Goal: Task Accomplishment & Management: Manage account settings

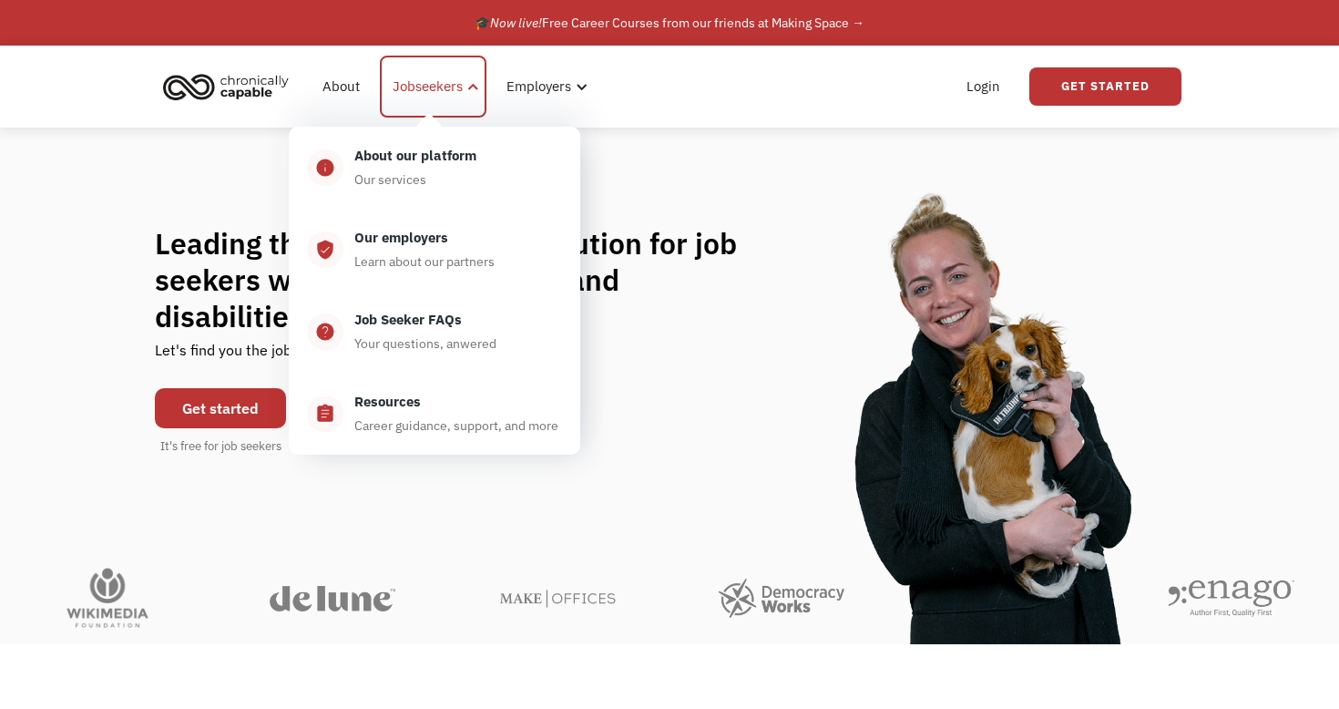
click at [456, 89] on div "Jobseekers" at bounding box center [428, 87] width 70 height 22
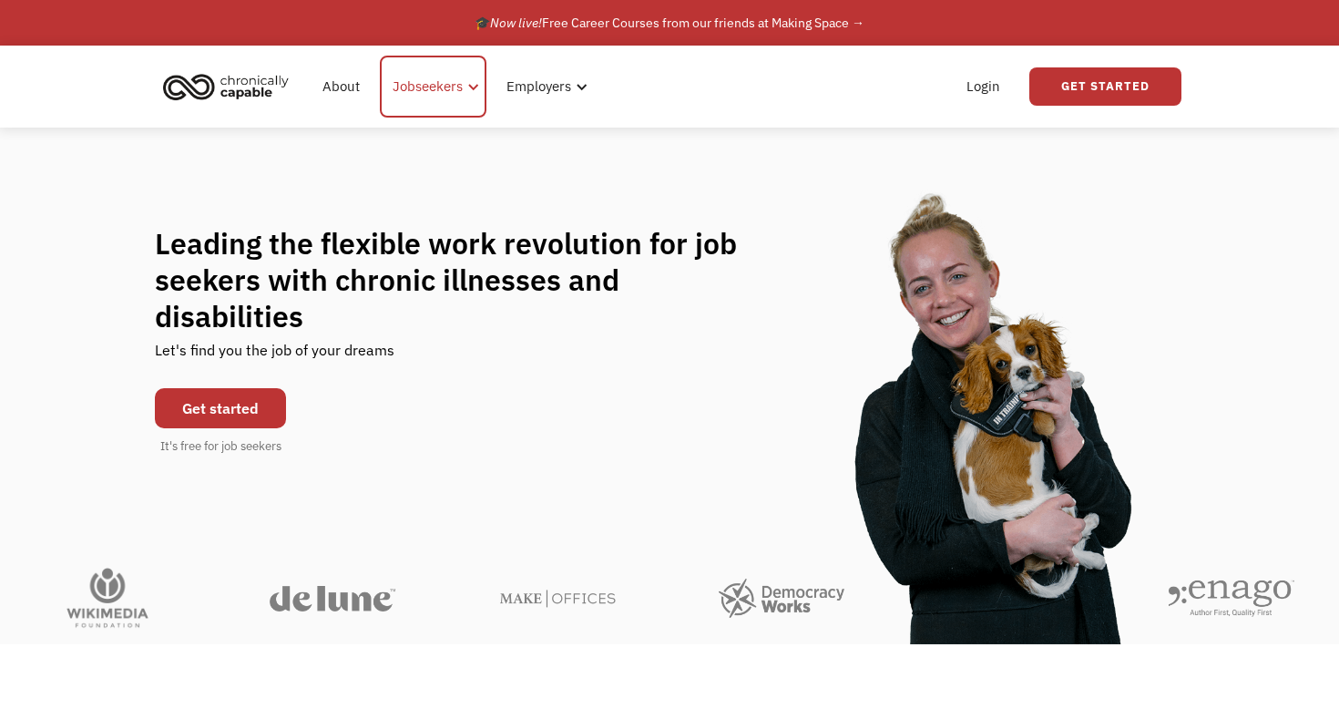
click at [459, 82] on div "Jobseekers" at bounding box center [428, 87] width 70 height 22
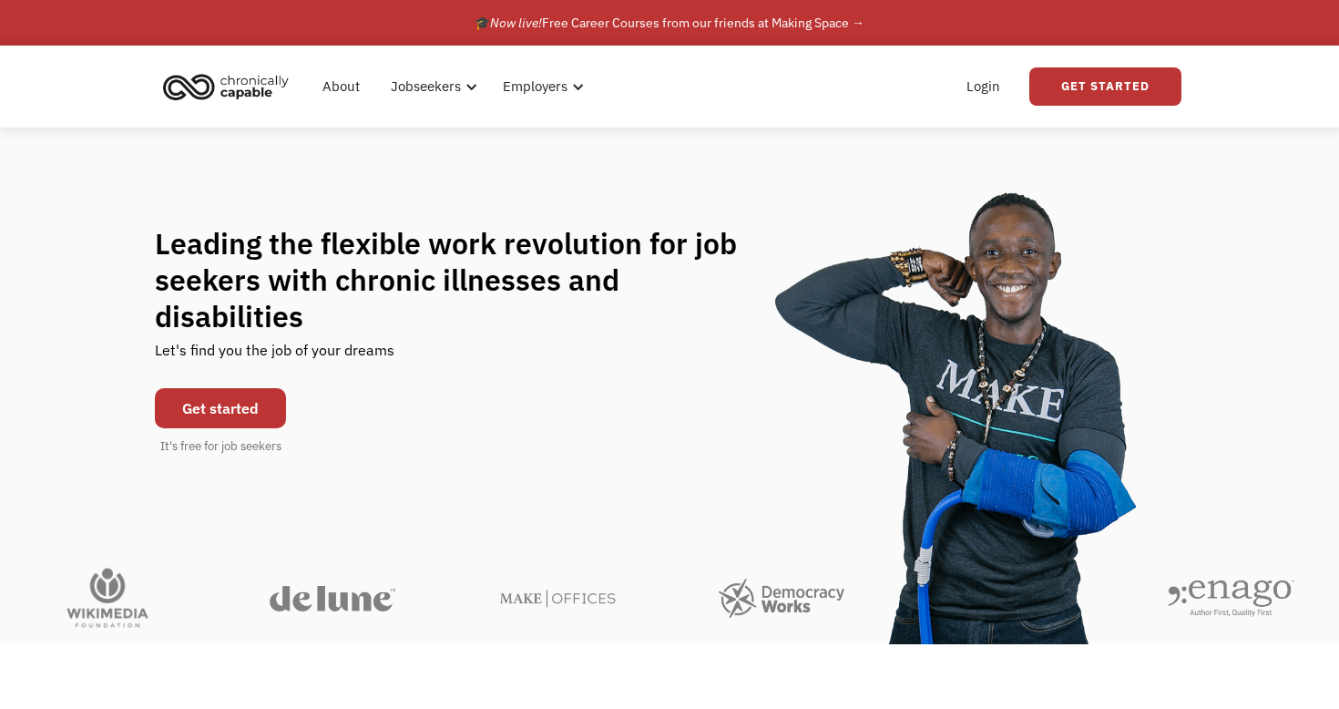
click at [218, 400] on link "Get started" at bounding box center [220, 408] width 131 height 40
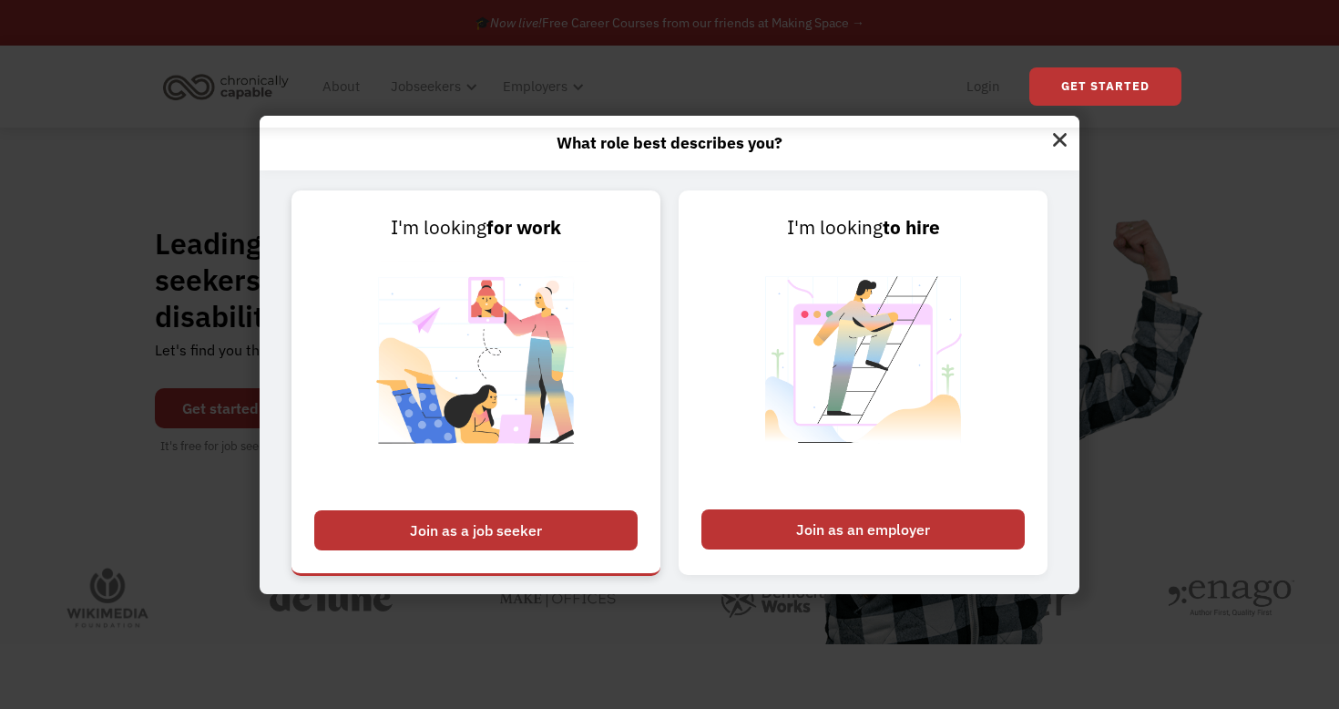
click at [512, 538] on div "Join as a job seeker" at bounding box center [475, 530] width 323 height 40
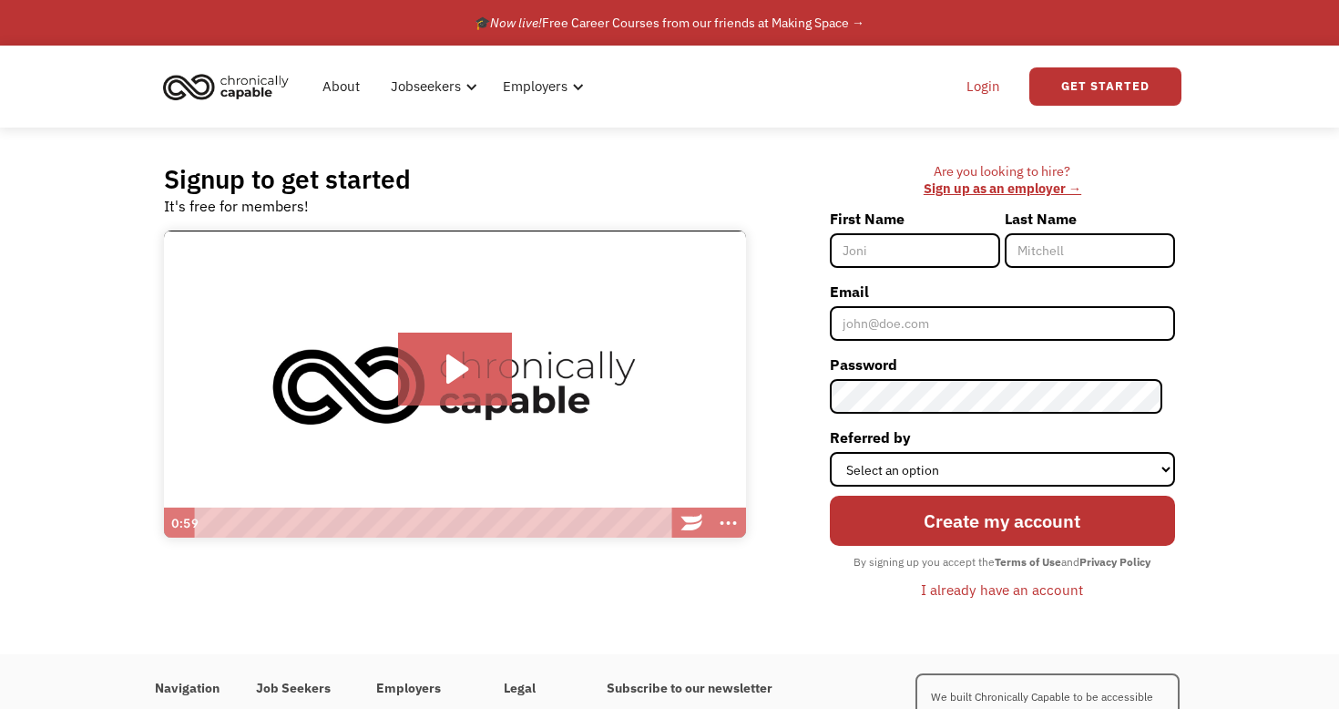
click at [995, 84] on link "Login" at bounding box center [984, 86] width 56 height 58
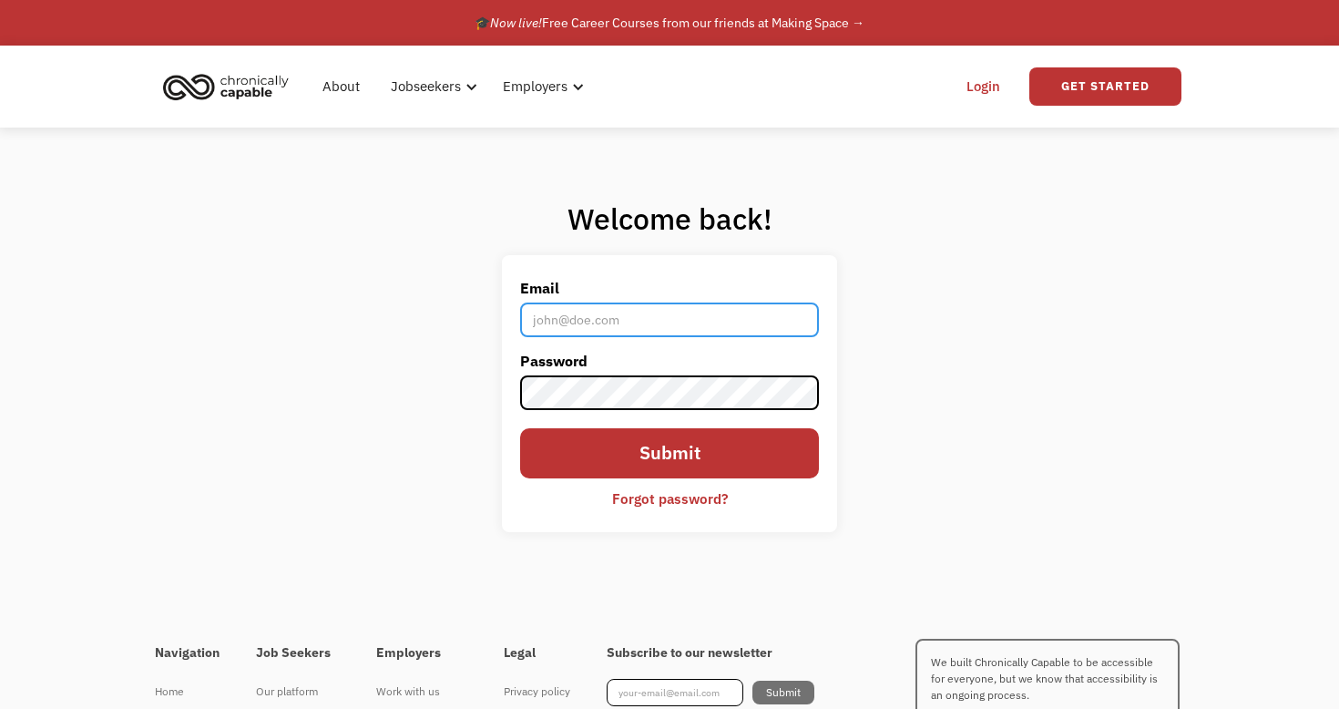
type input "nisha@nishakkulkarni.com"
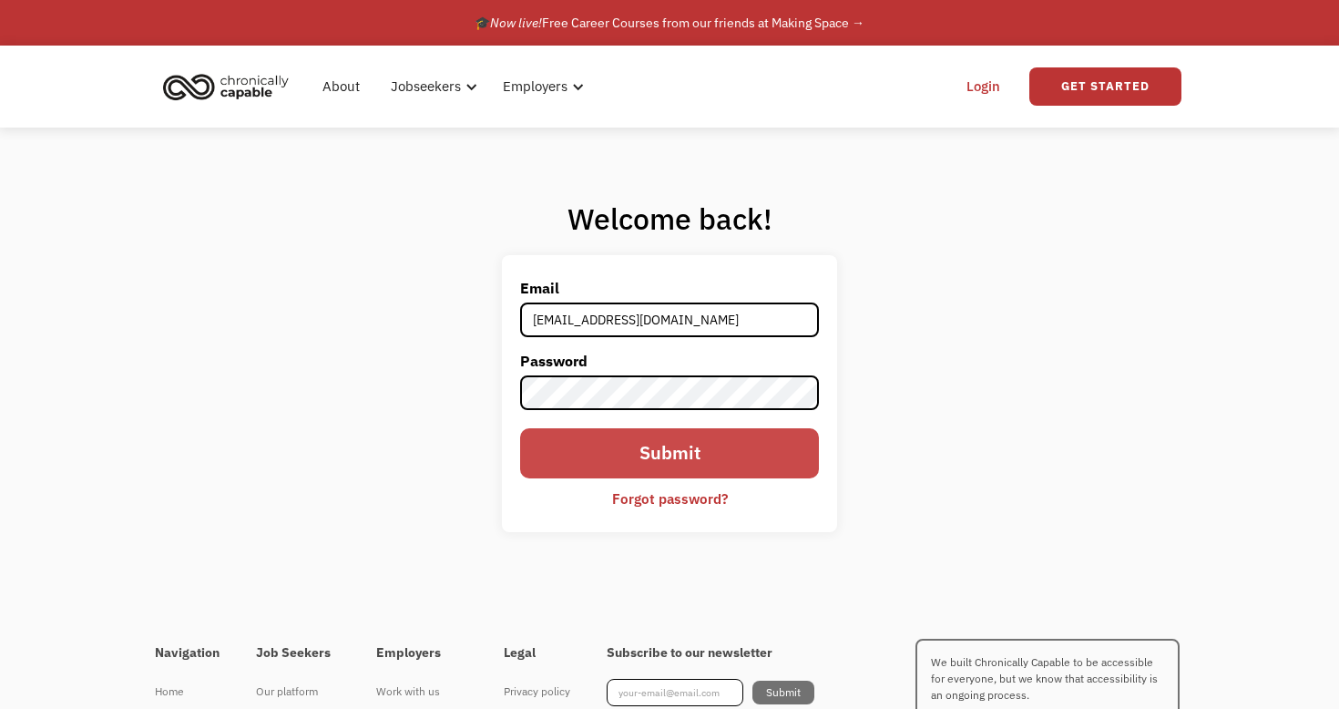
click at [614, 445] on input "Submit" at bounding box center [669, 453] width 299 height 50
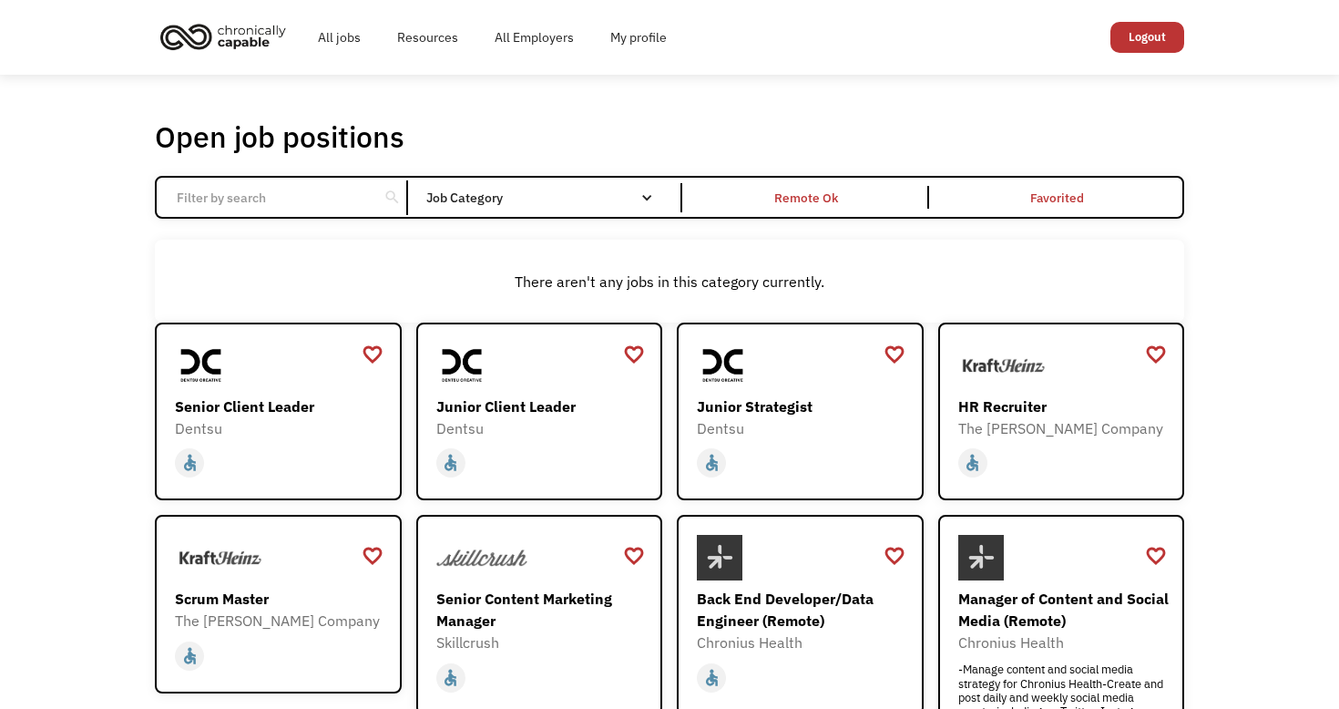
click at [311, 195] on input "Email Form" at bounding box center [267, 197] width 203 height 35
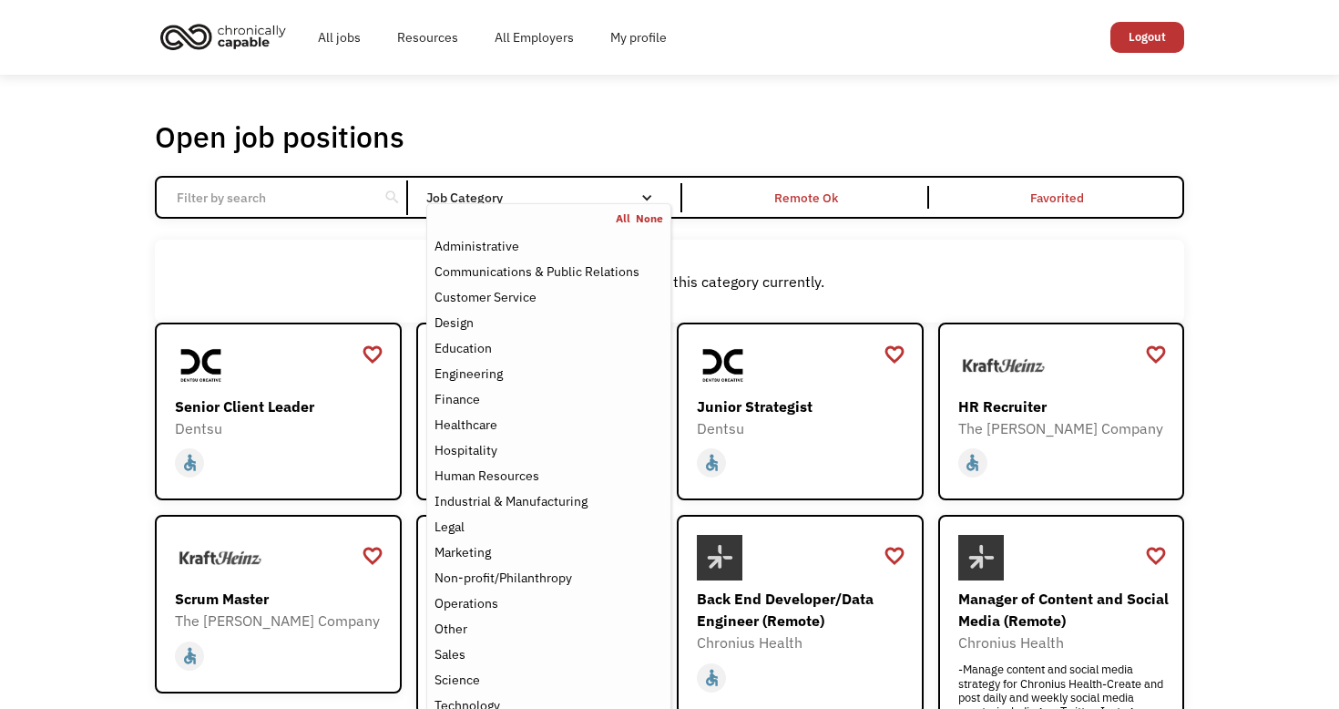
click at [453, 196] on div "Job Category" at bounding box center [548, 197] width 245 height 13
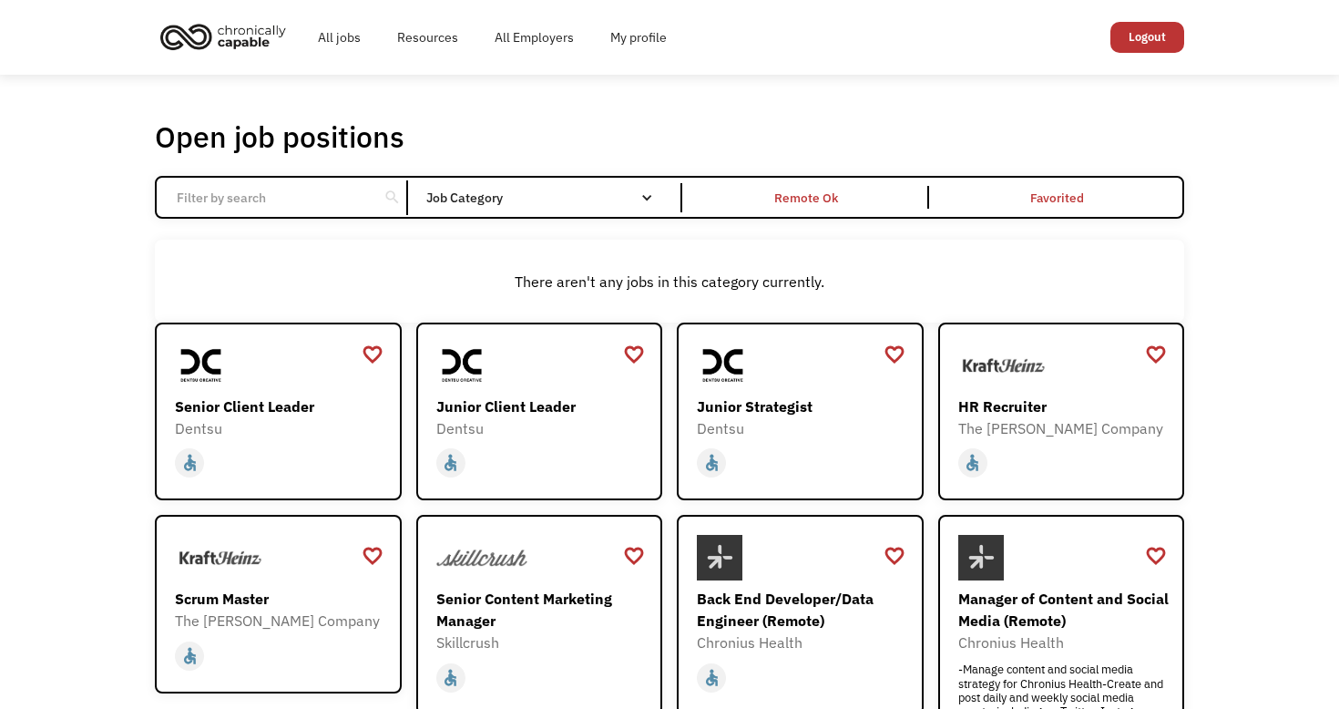
click at [514, 195] on div "Job Category" at bounding box center [548, 197] width 245 height 13
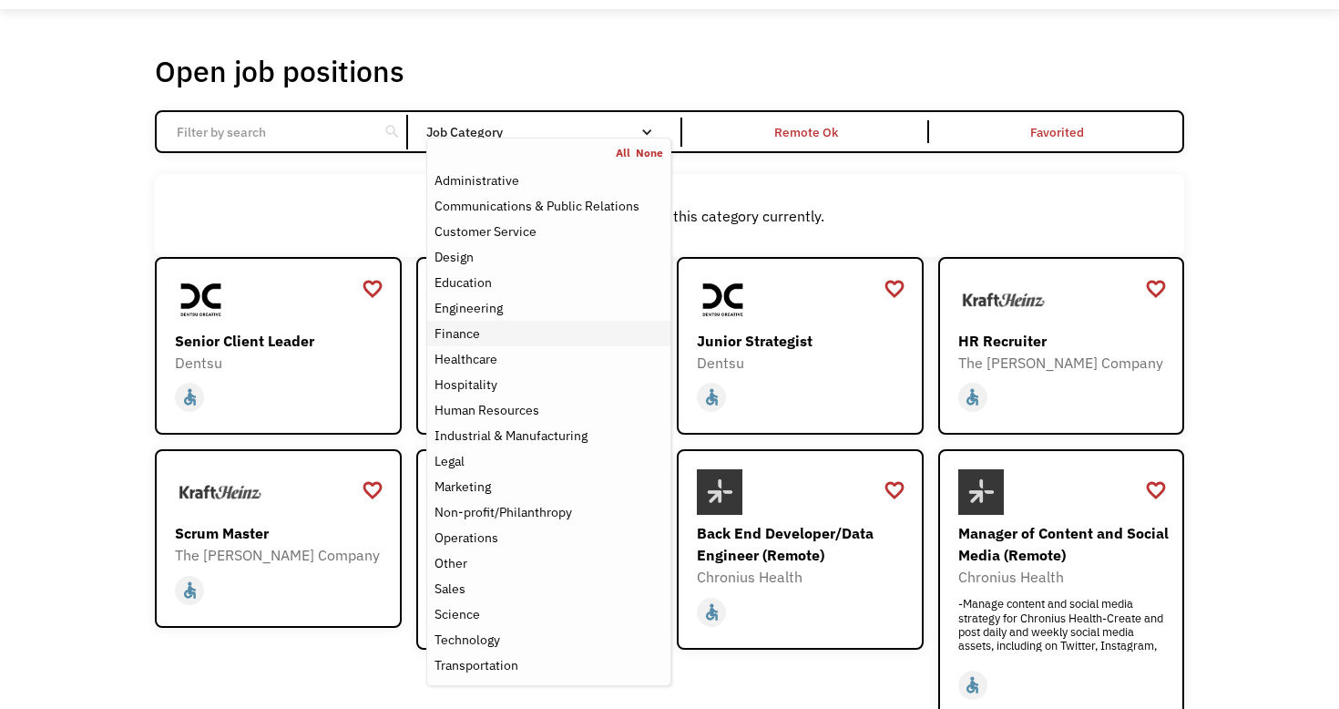
scroll to position [68, 0]
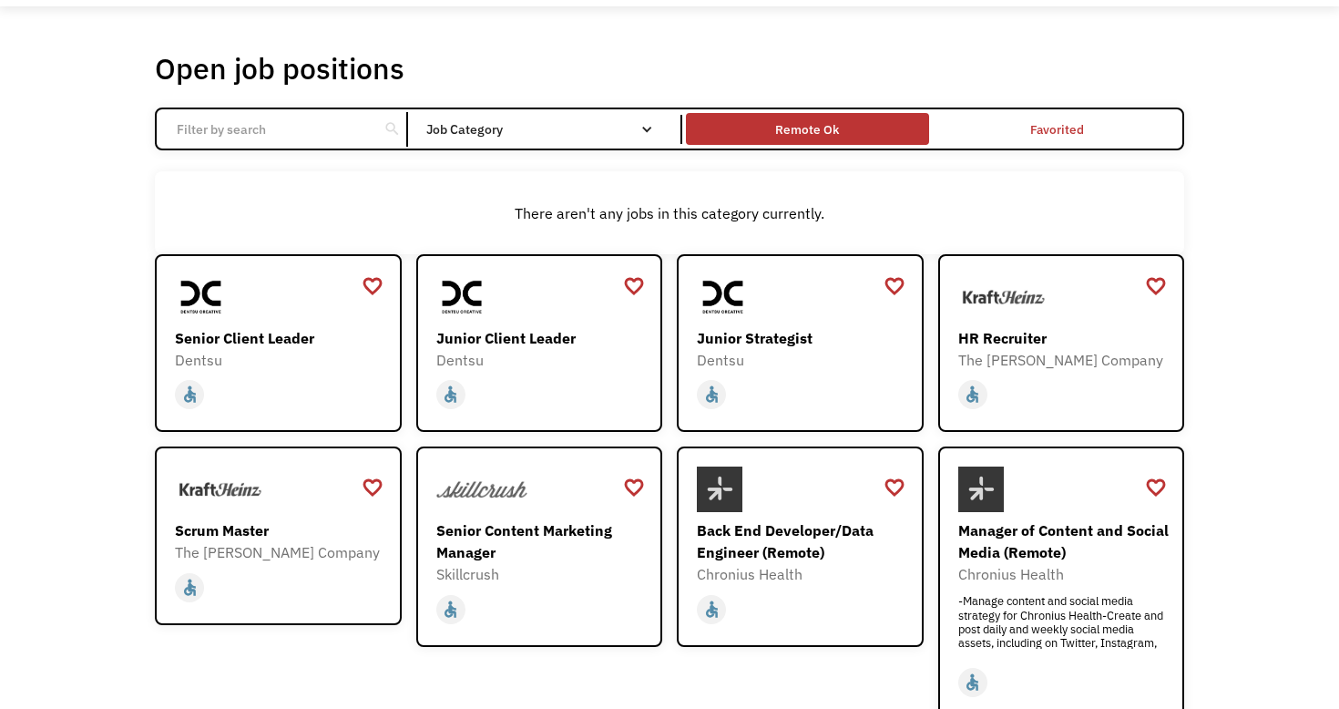
click at [829, 134] on div "Remote Ok" at bounding box center [807, 129] width 64 height 22
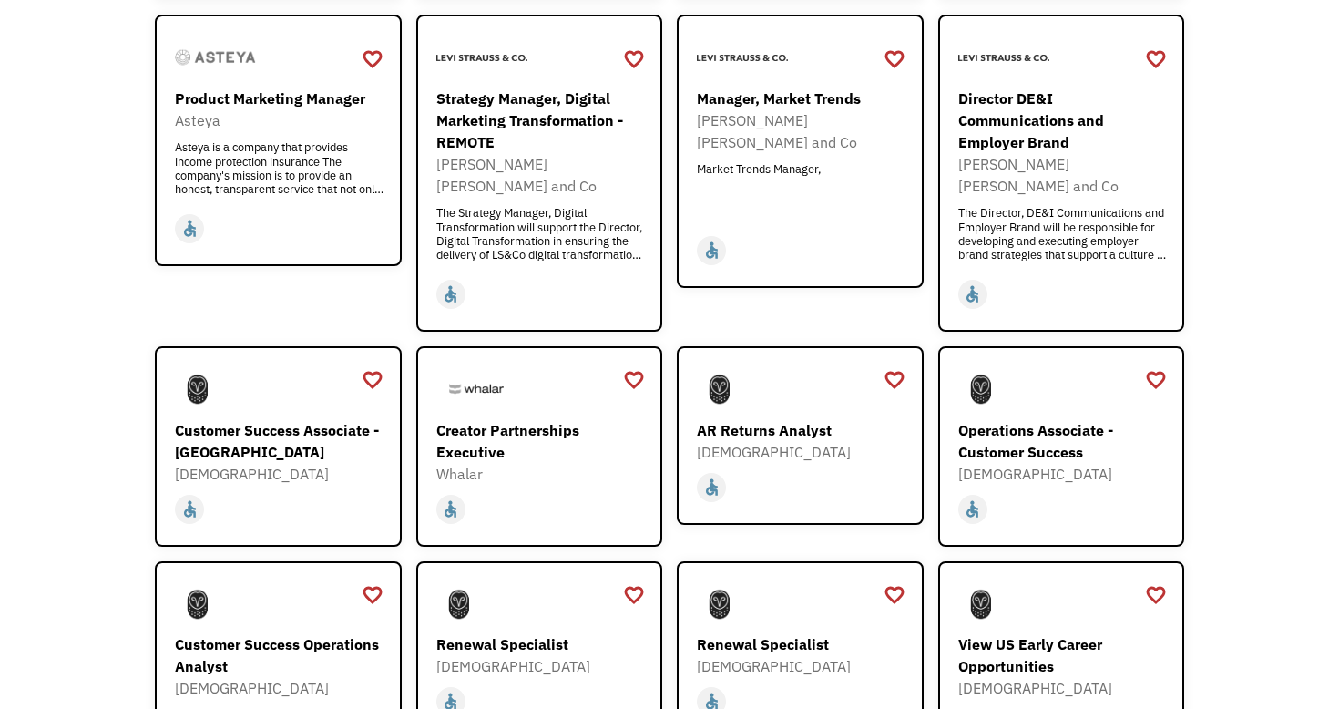
scroll to position [1101, 0]
